Goal: Book appointment/travel/reservation

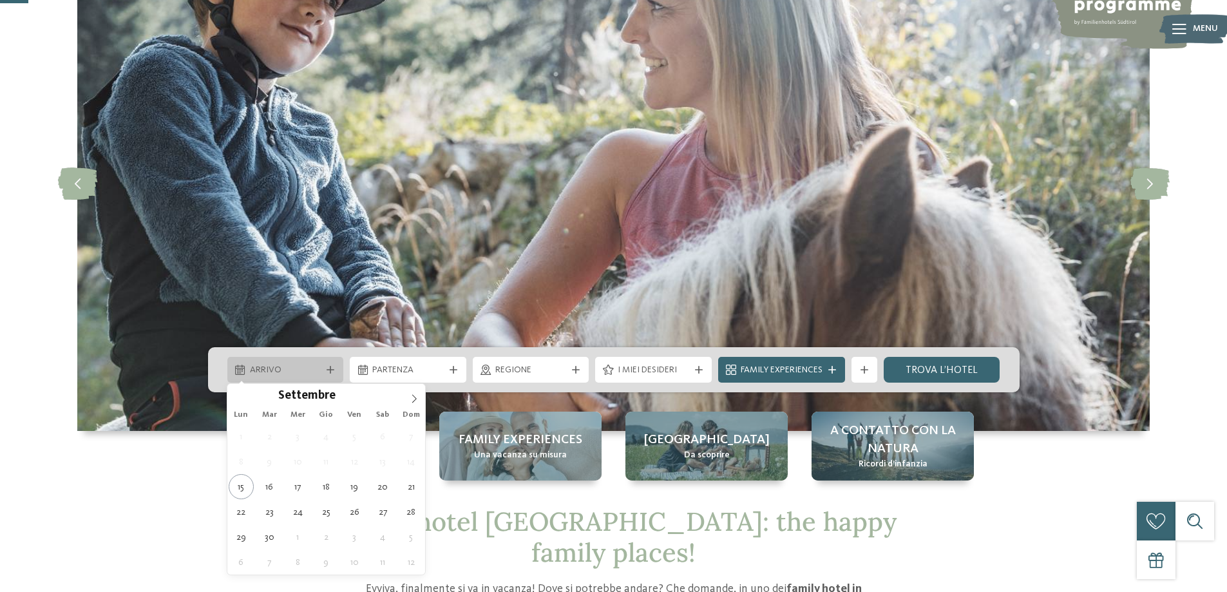
click at [329, 372] on icon at bounding box center [331, 370] width 8 height 8
click at [414, 394] on icon at bounding box center [414, 398] width 9 height 9
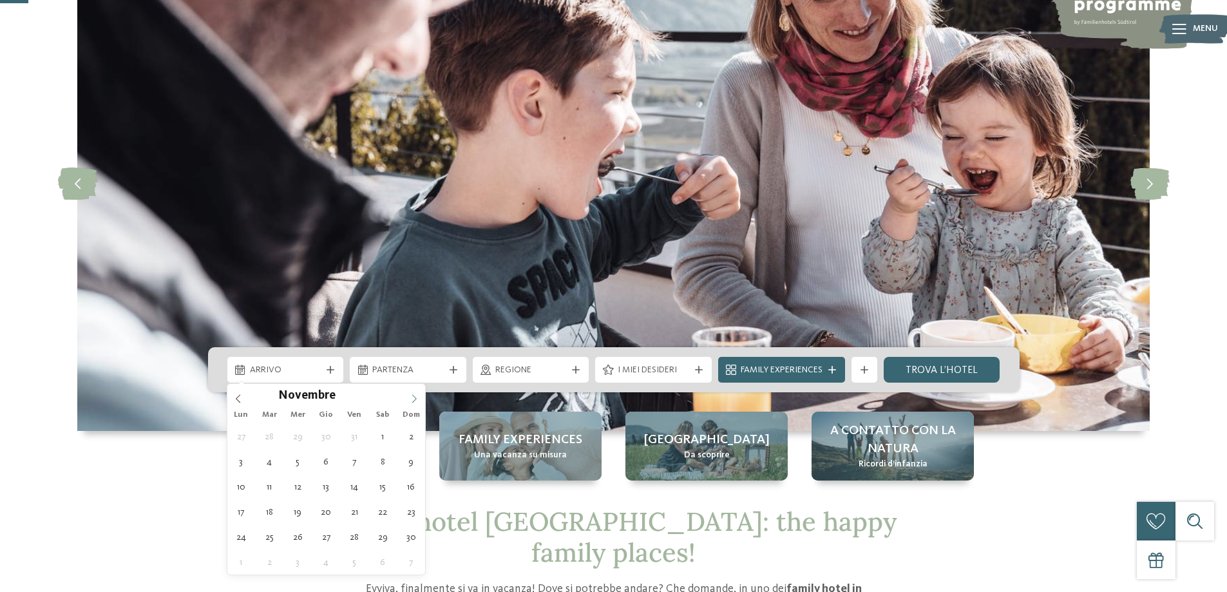
click at [414, 394] on icon at bounding box center [414, 398] width 9 height 9
type div "31.12.2025"
type input "****"
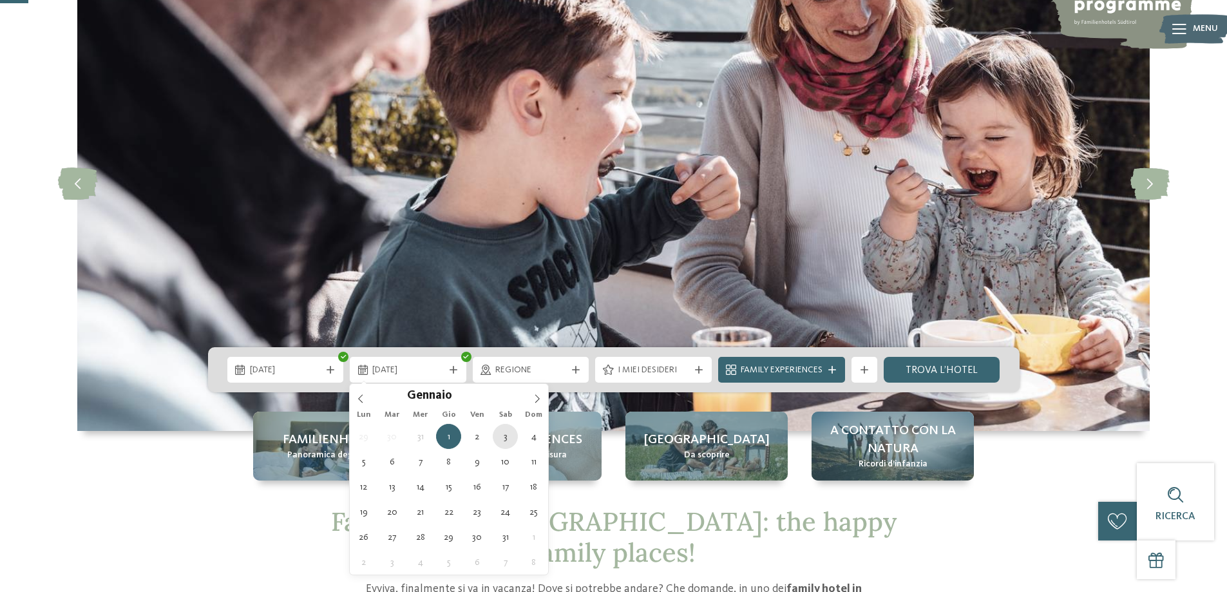
type div "03.01.2026"
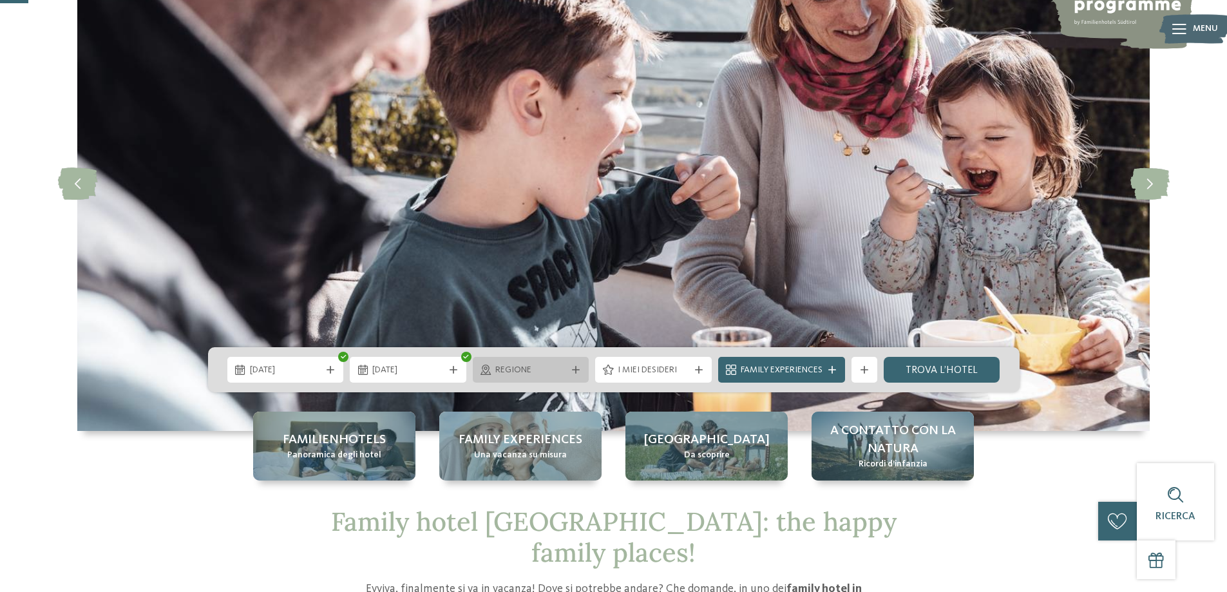
click at [564, 380] on div "Regione" at bounding box center [531, 370] width 117 height 26
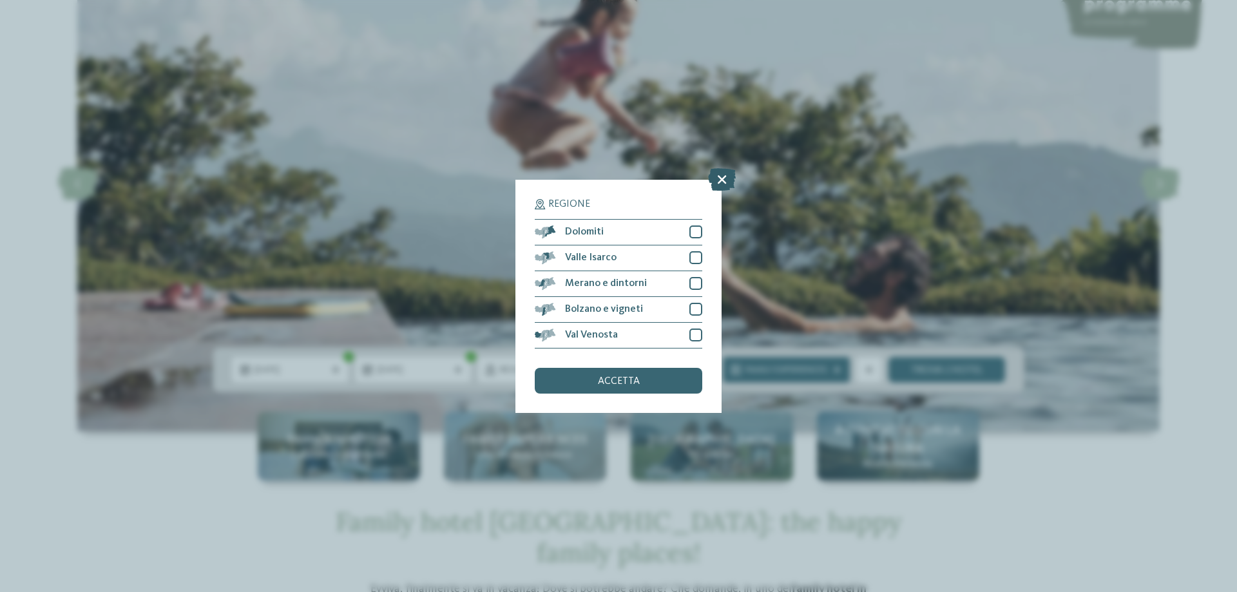
click at [722, 178] on icon at bounding box center [722, 179] width 28 height 23
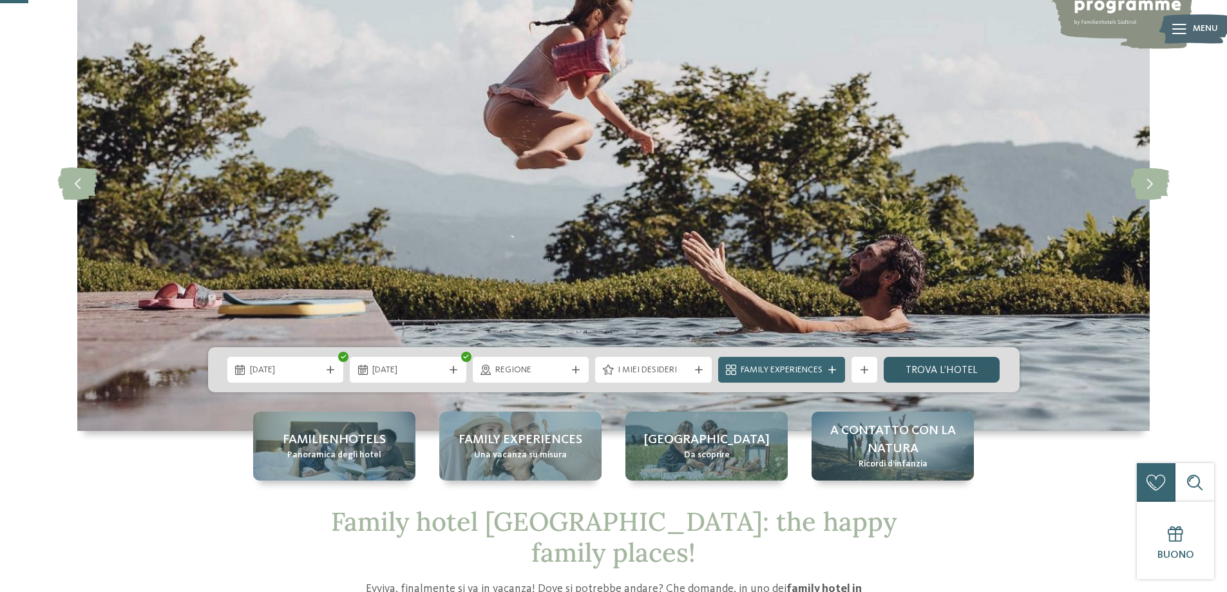
click at [936, 367] on link "trova l’hotel" at bounding box center [942, 370] width 117 height 26
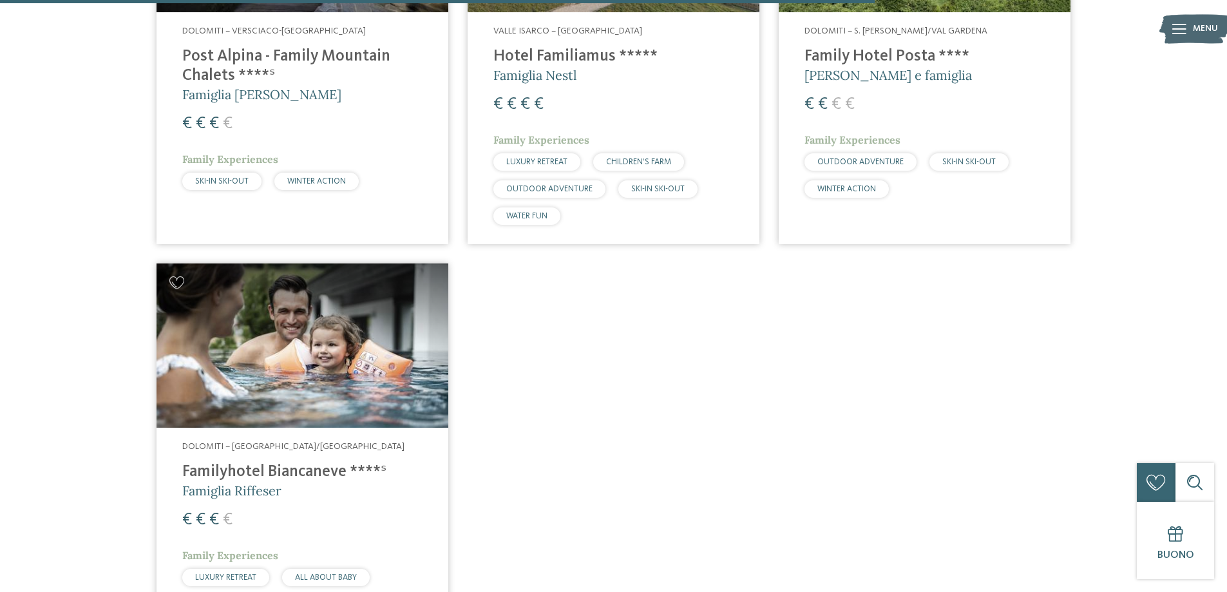
scroll to position [2291, 0]
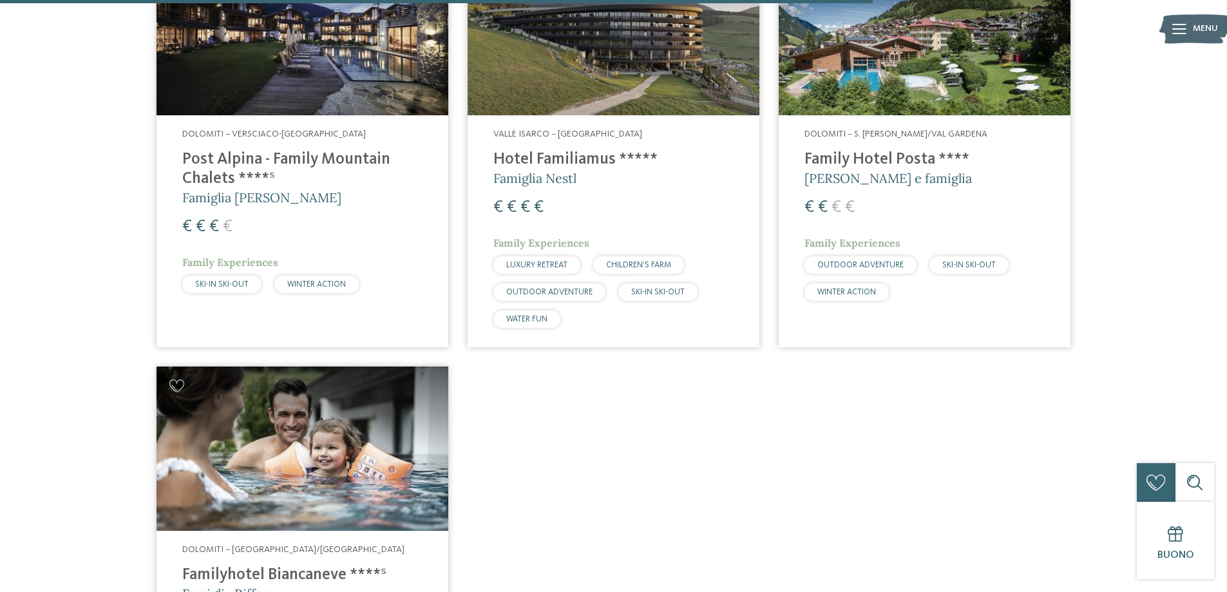
click at [870, 172] on span "[PERSON_NAME] e famiglia" at bounding box center [889, 178] width 168 height 16
